Goal: Task Accomplishment & Management: Complete application form

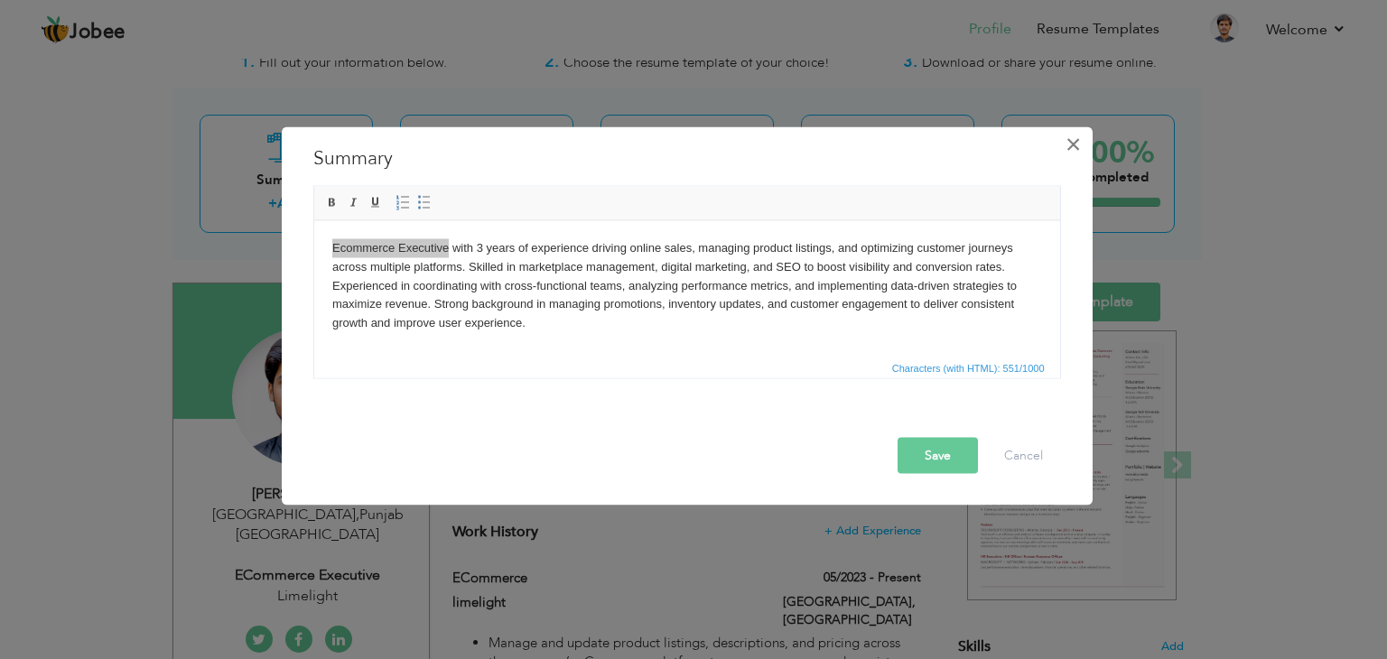
click at [1069, 146] on span "×" at bounding box center [1072, 144] width 15 height 32
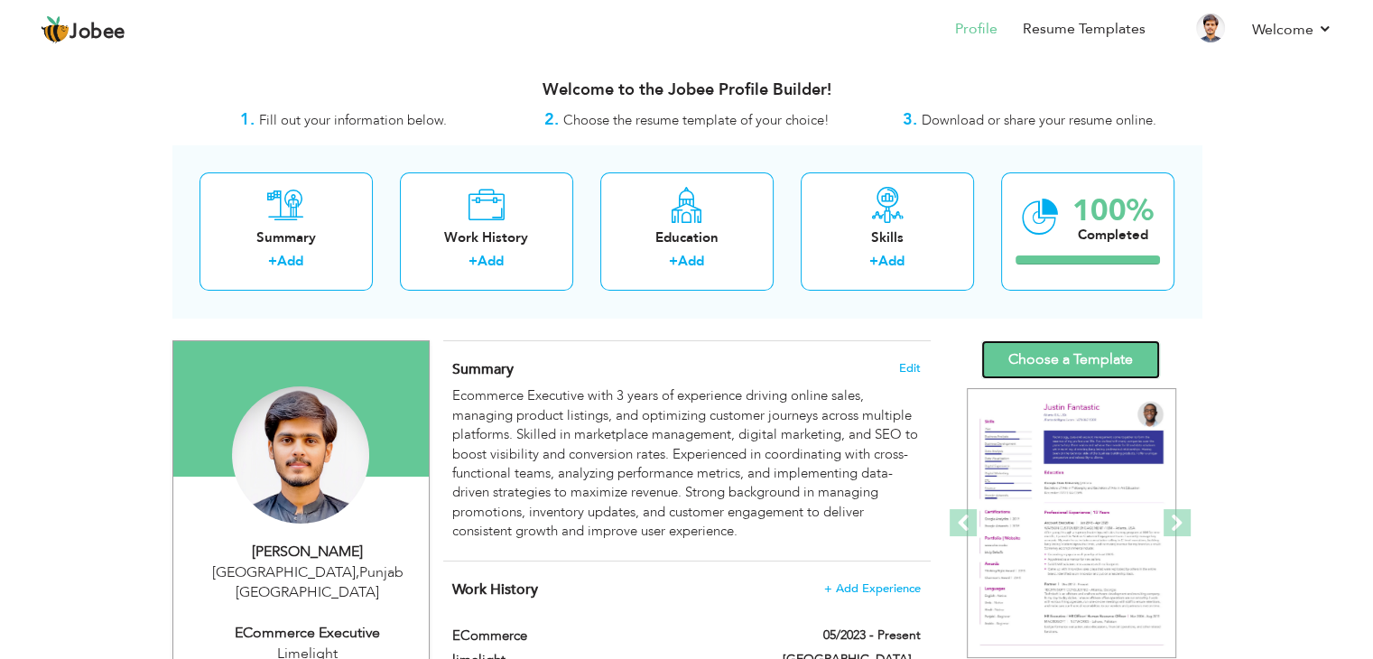
click at [1137, 341] on link "Choose a Template" at bounding box center [1070, 359] width 179 height 39
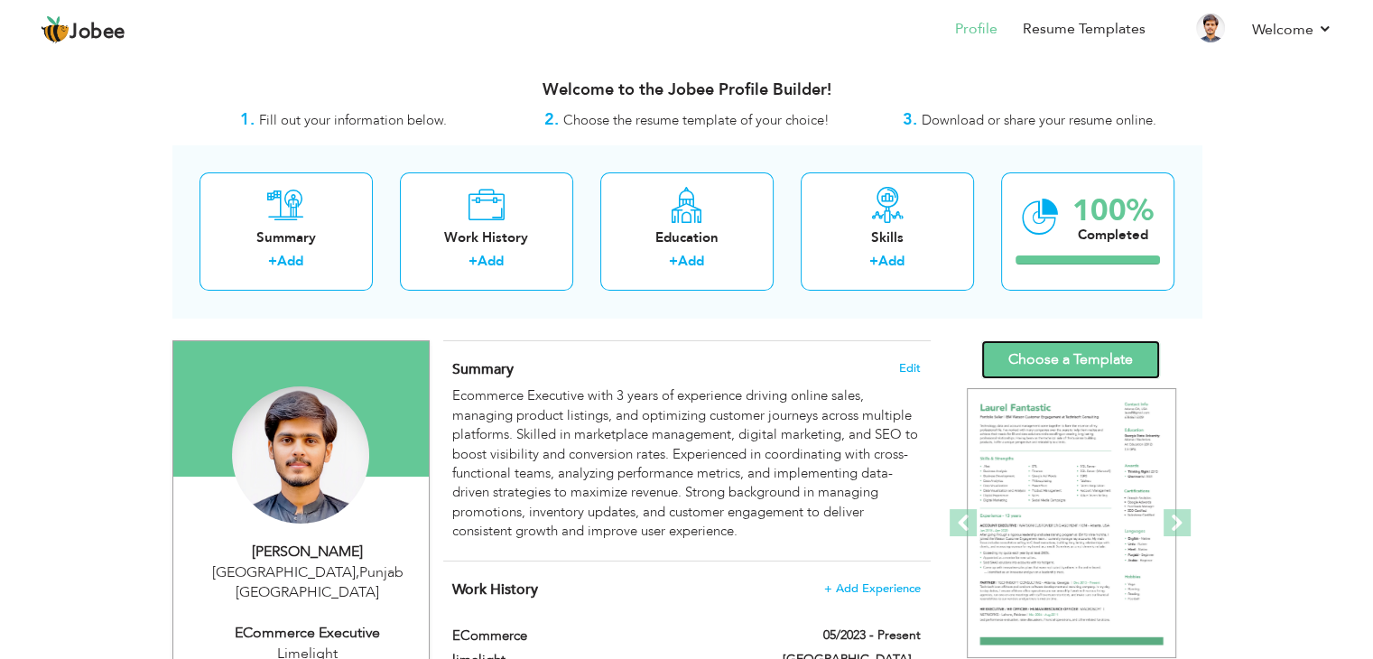
click at [1103, 350] on link "Choose a Template" at bounding box center [1070, 359] width 179 height 39
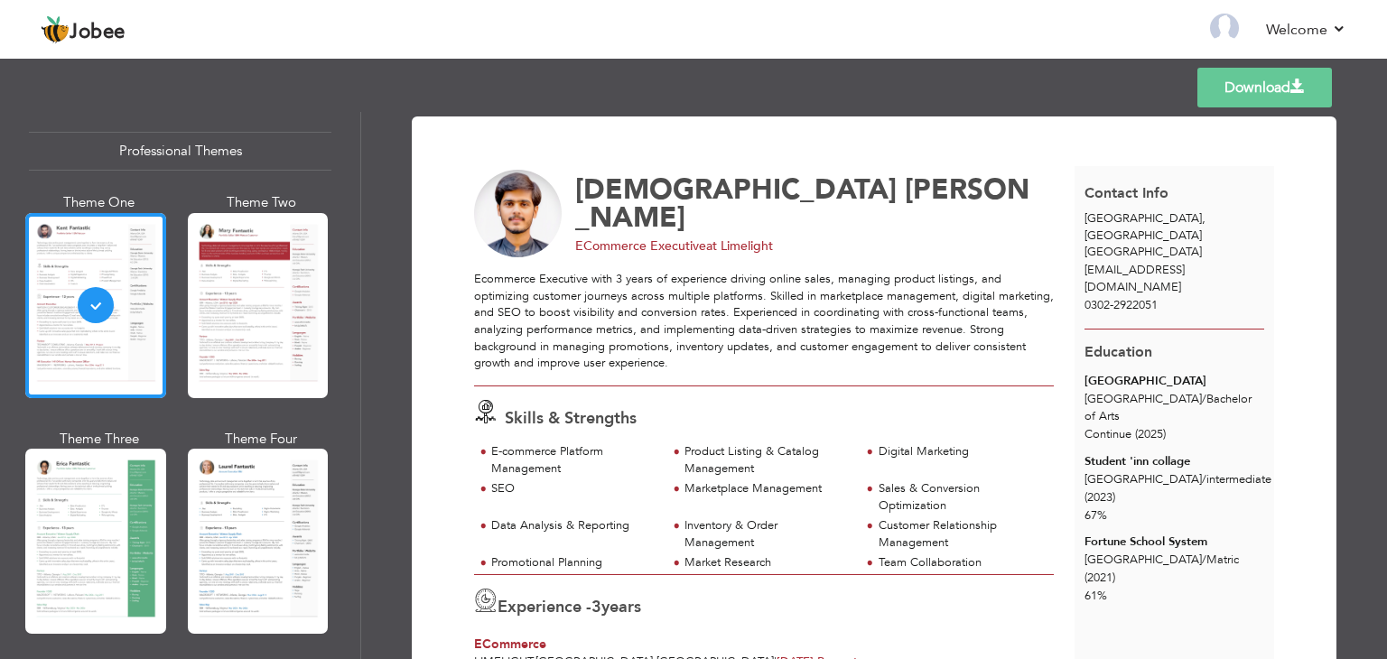
scroll to position [34, 0]
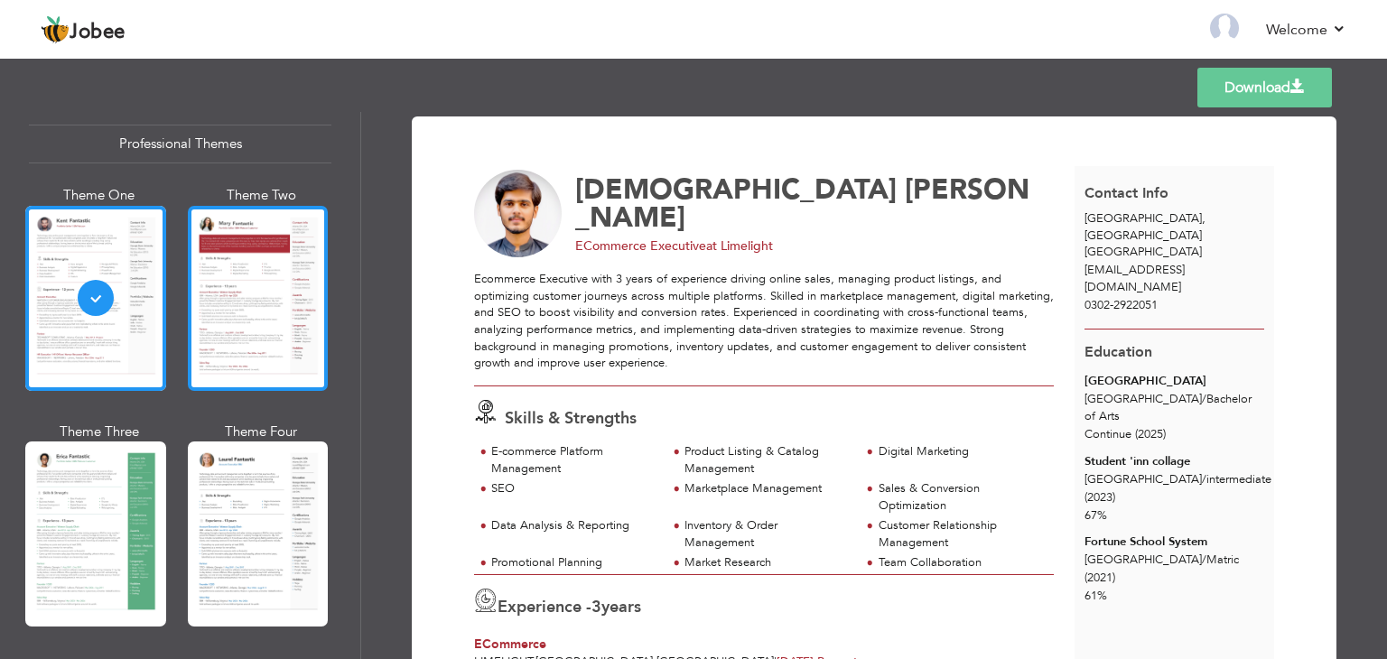
click at [244, 285] on div at bounding box center [258, 298] width 141 height 185
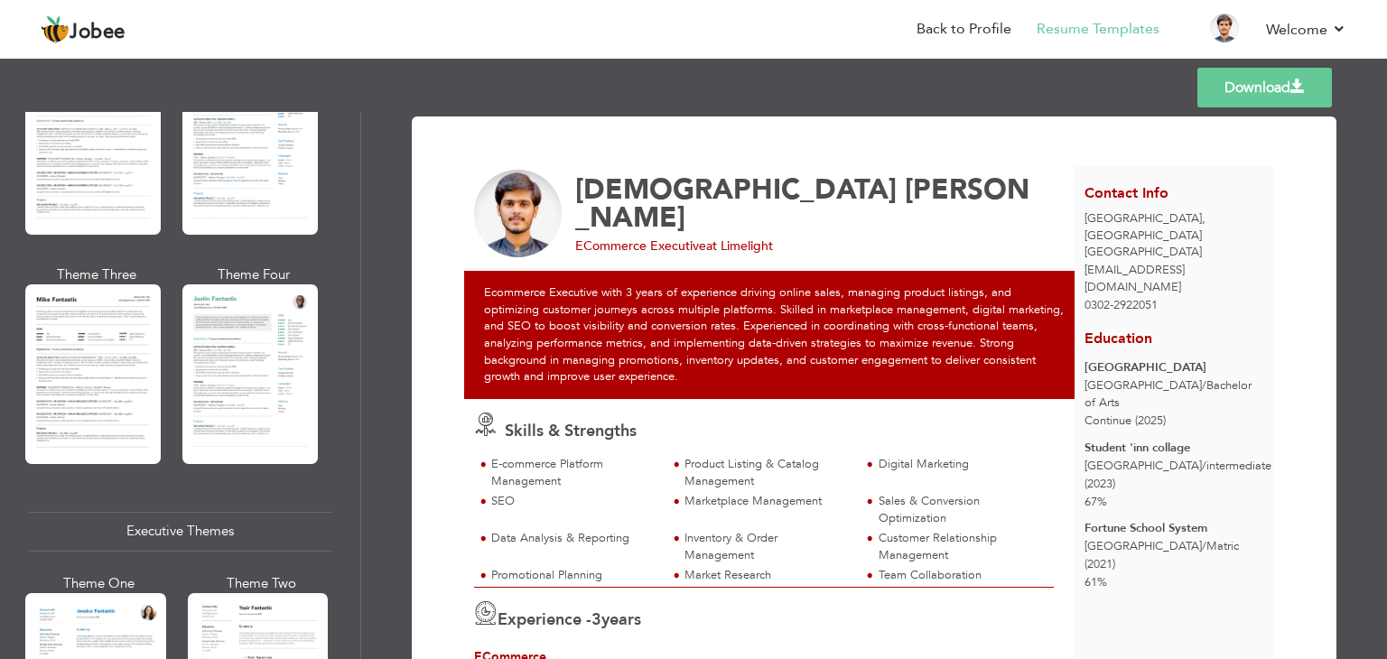
scroll to position [1016, 0]
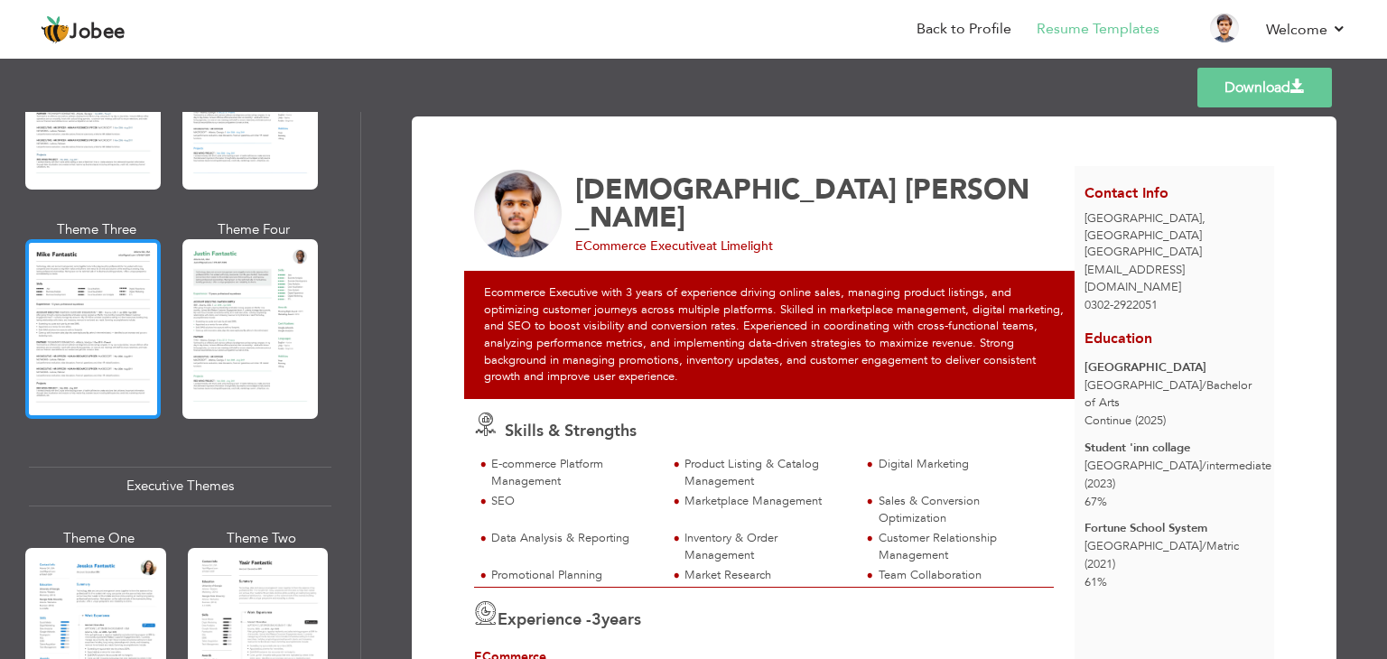
click at [149, 348] on div at bounding box center [92, 328] width 135 height 179
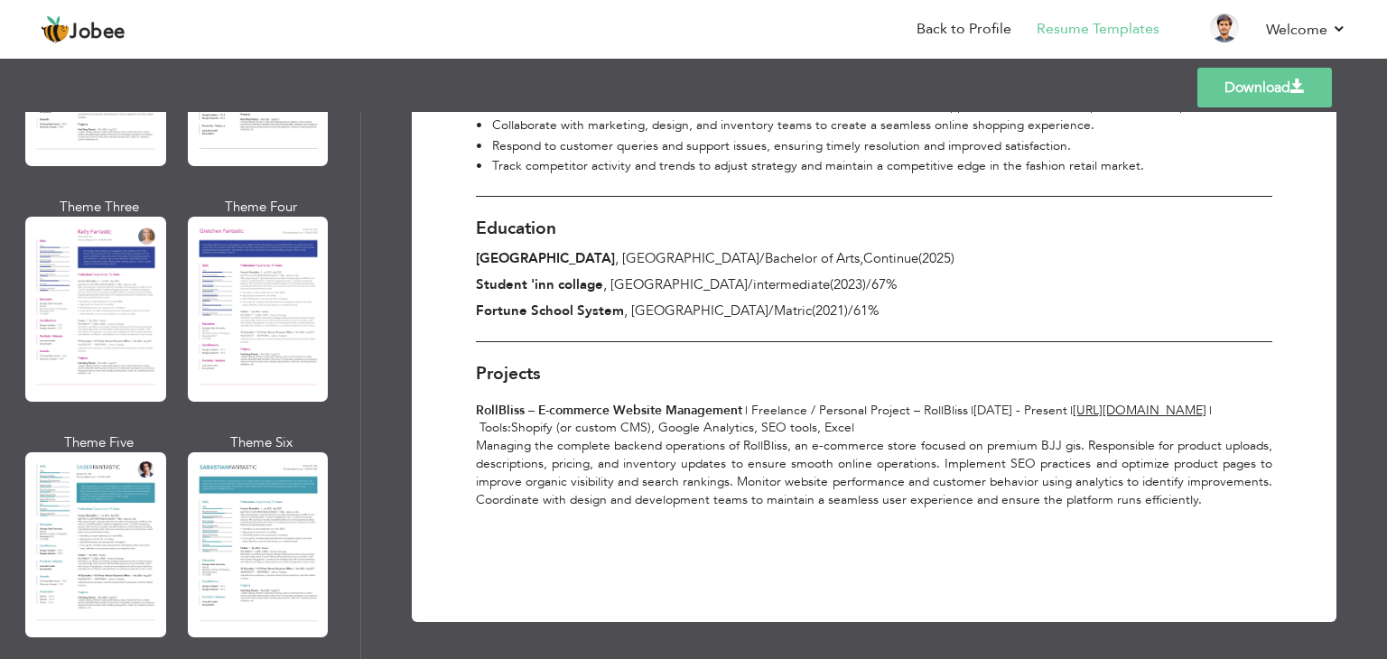
scroll to position [2369, 0]
